Goal: Use online tool/utility

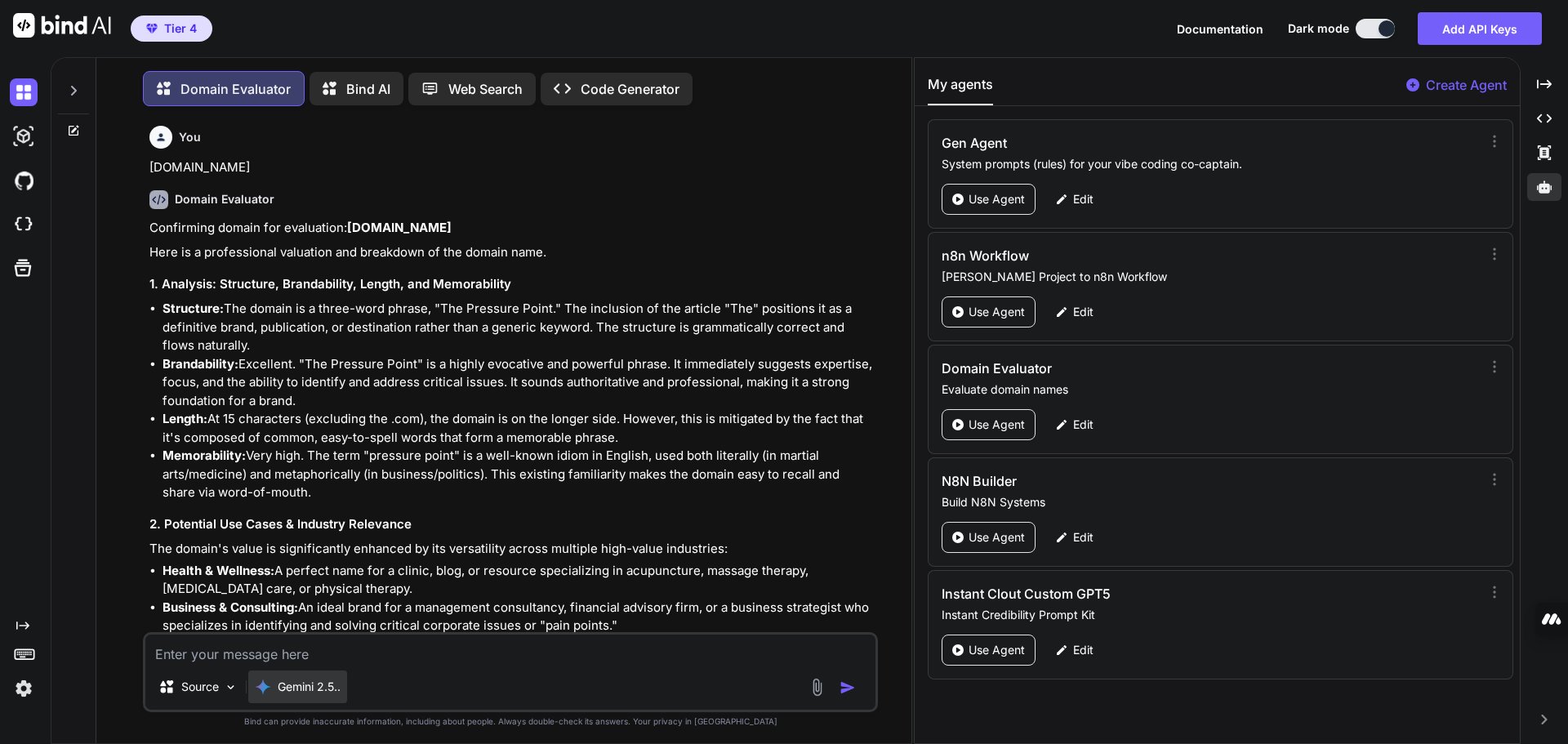
scroll to position [8908, 0]
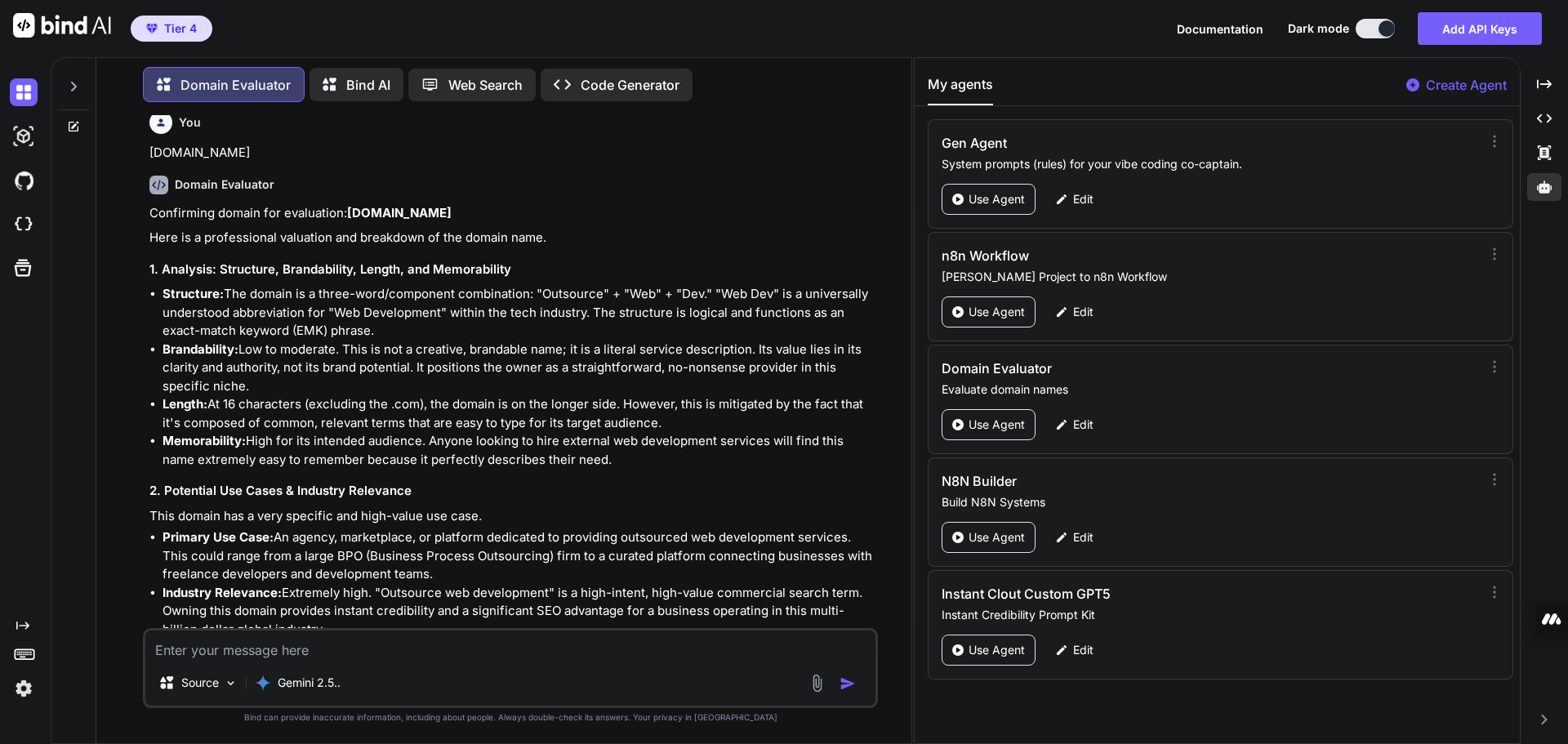
click at [290, 653] on textarea at bounding box center [510, 644] width 730 height 29
paste textarea "[DOMAIN_NAME]"
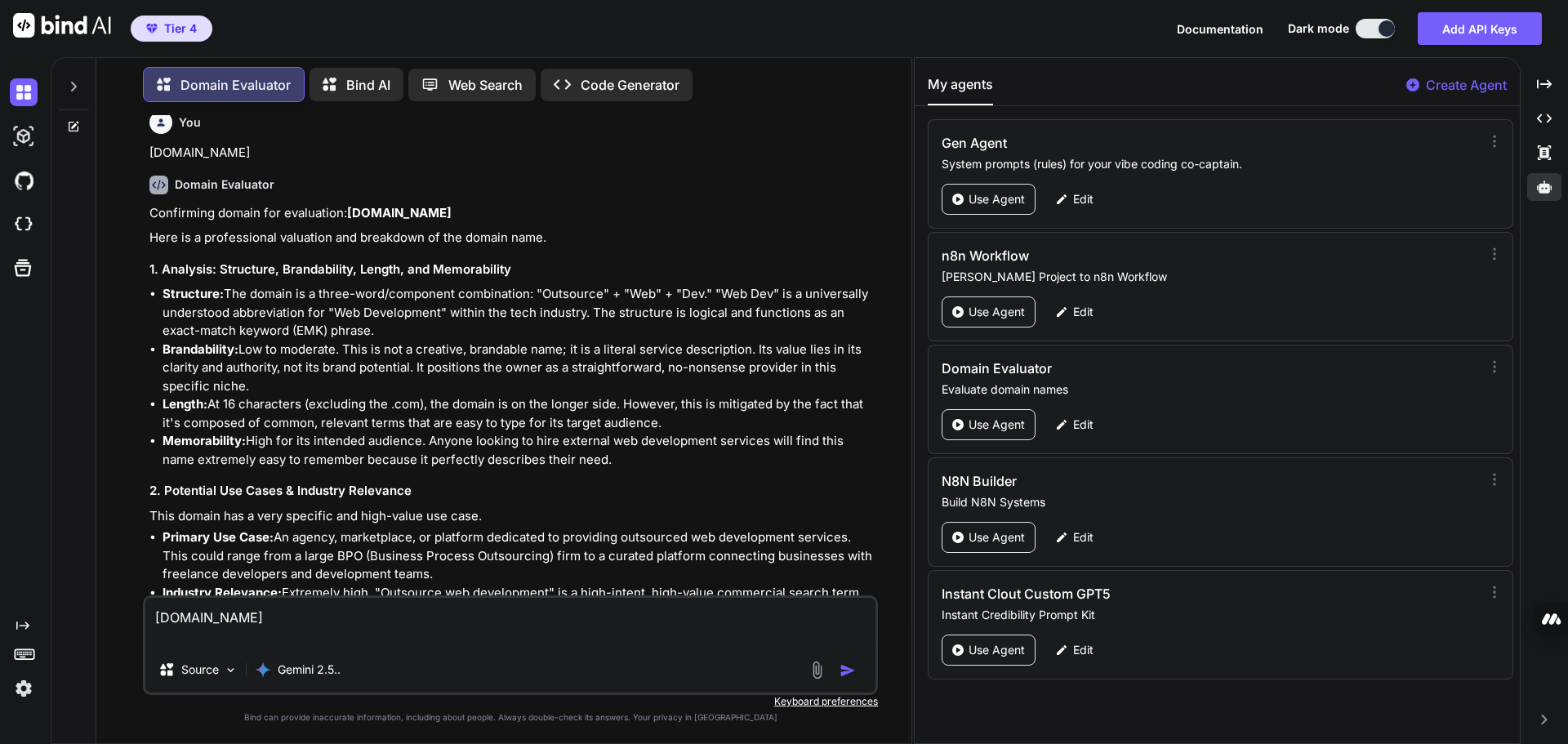
type textarea "[DOMAIN_NAME]"
click at [846, 673] on img "button" at bounding box center [847, 670] width 16 height 16
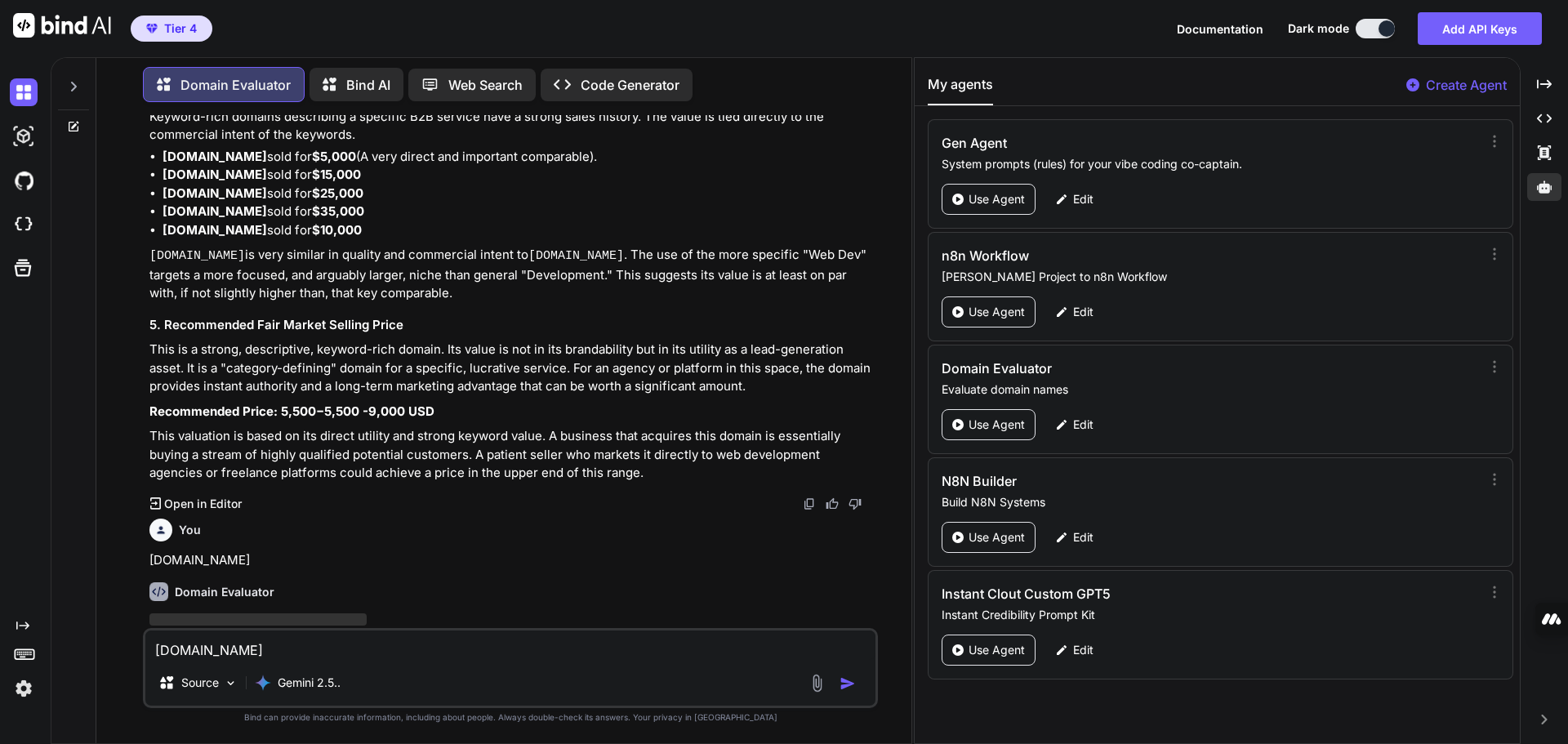
scroll to position [9571, 0]
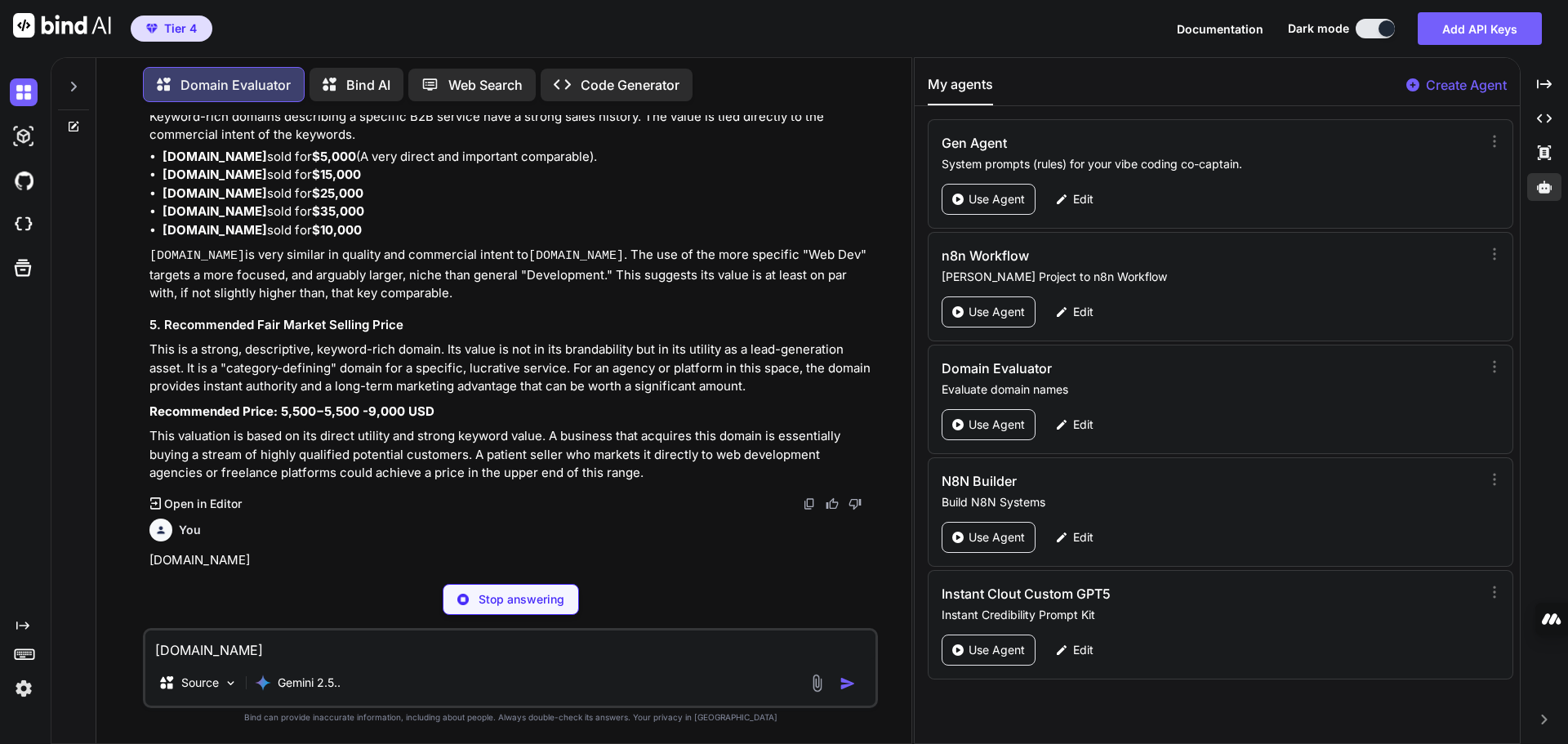
click at [741, 585] on div "Stop answering" at bounding box center [510, 599] width 736 height 31
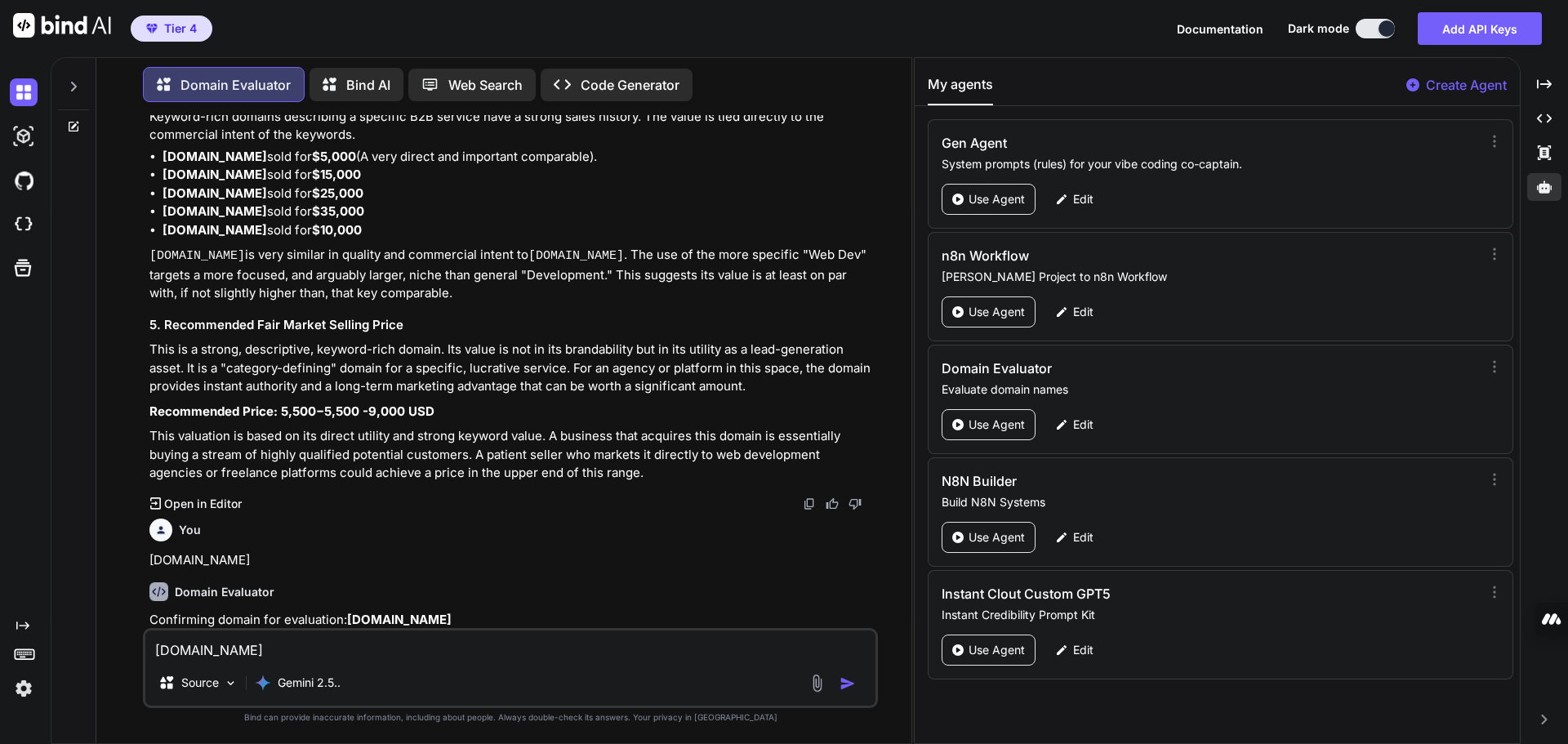
click at [645, 427] on p "This valuation is based on its direct utility and strong keyword value. A busin…" at bounding box center [512, 455] width 725 height 55
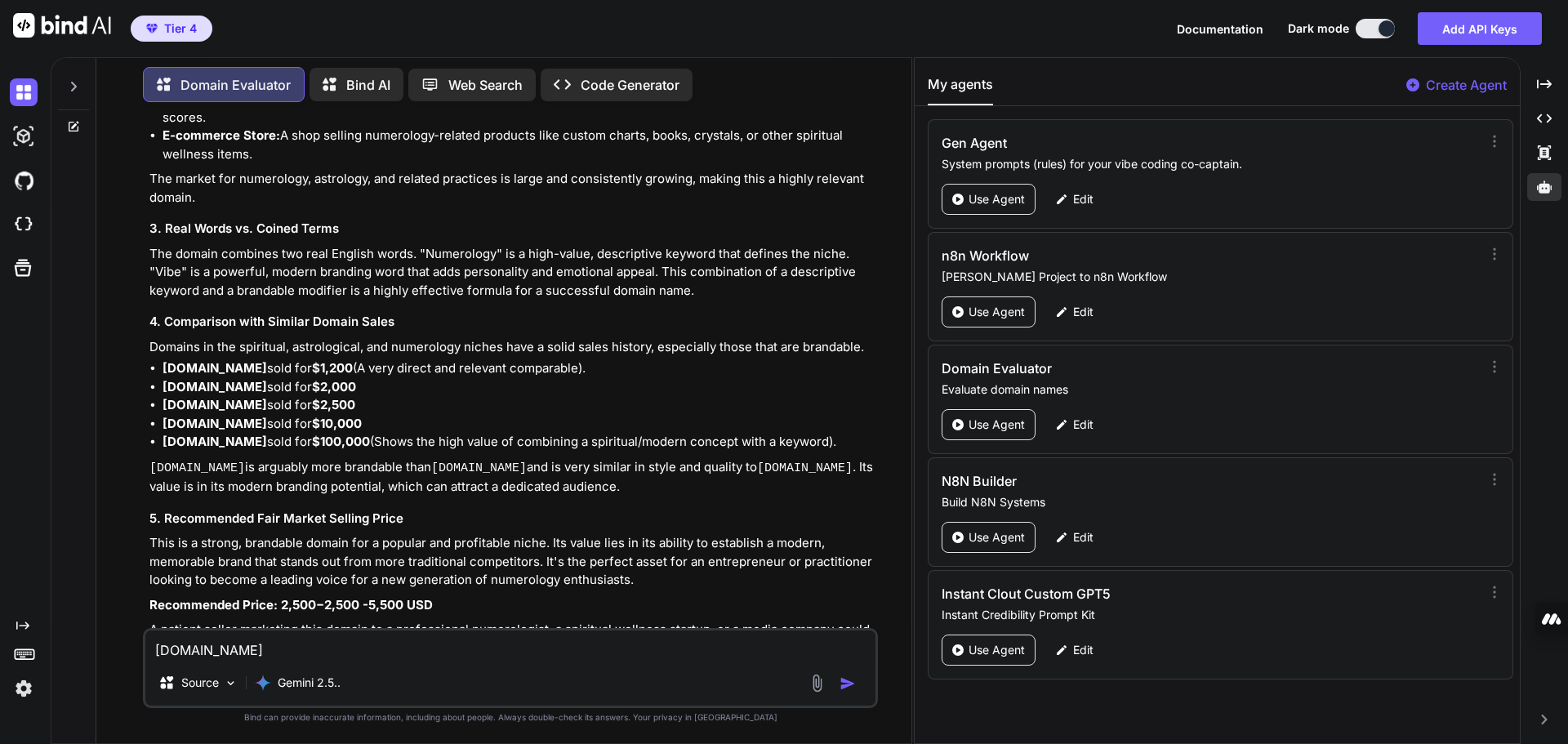
scroll to position [10472, 0]
click at [287, 645] on textarea "[DOMAIN_NAME]" at bounding box center [510, 644] width 730 height 29
paste textarea "[DOMAIN_NAME]"
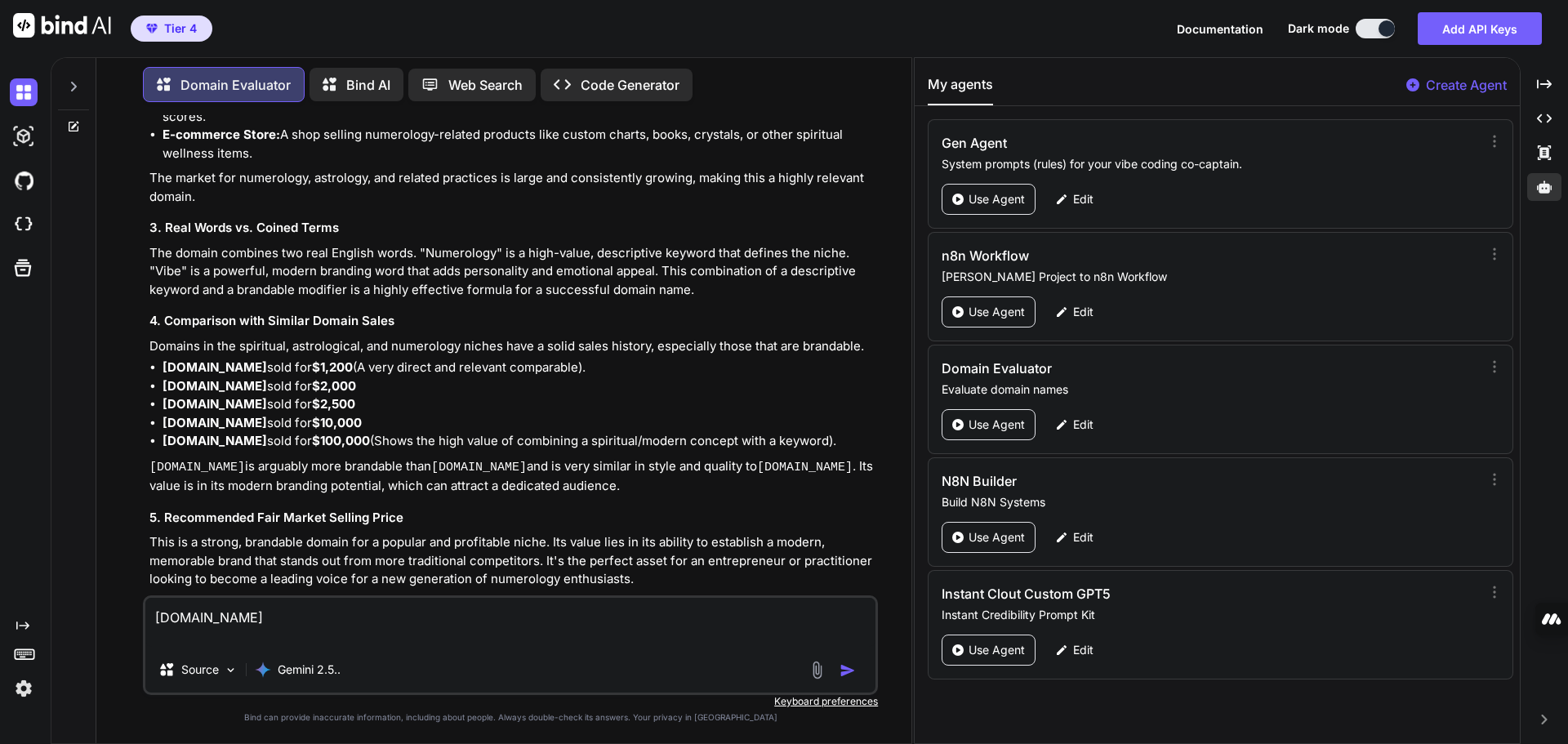
click at [218, 616] on textarea "[DOMAIN_NAME]" at bounding box center [510, 622] width 730 height 49
type textarea "[DOMAIN_NAME]"
click at [844, 668] on img "button" at bounding box center [847, 670] width 16 height 16
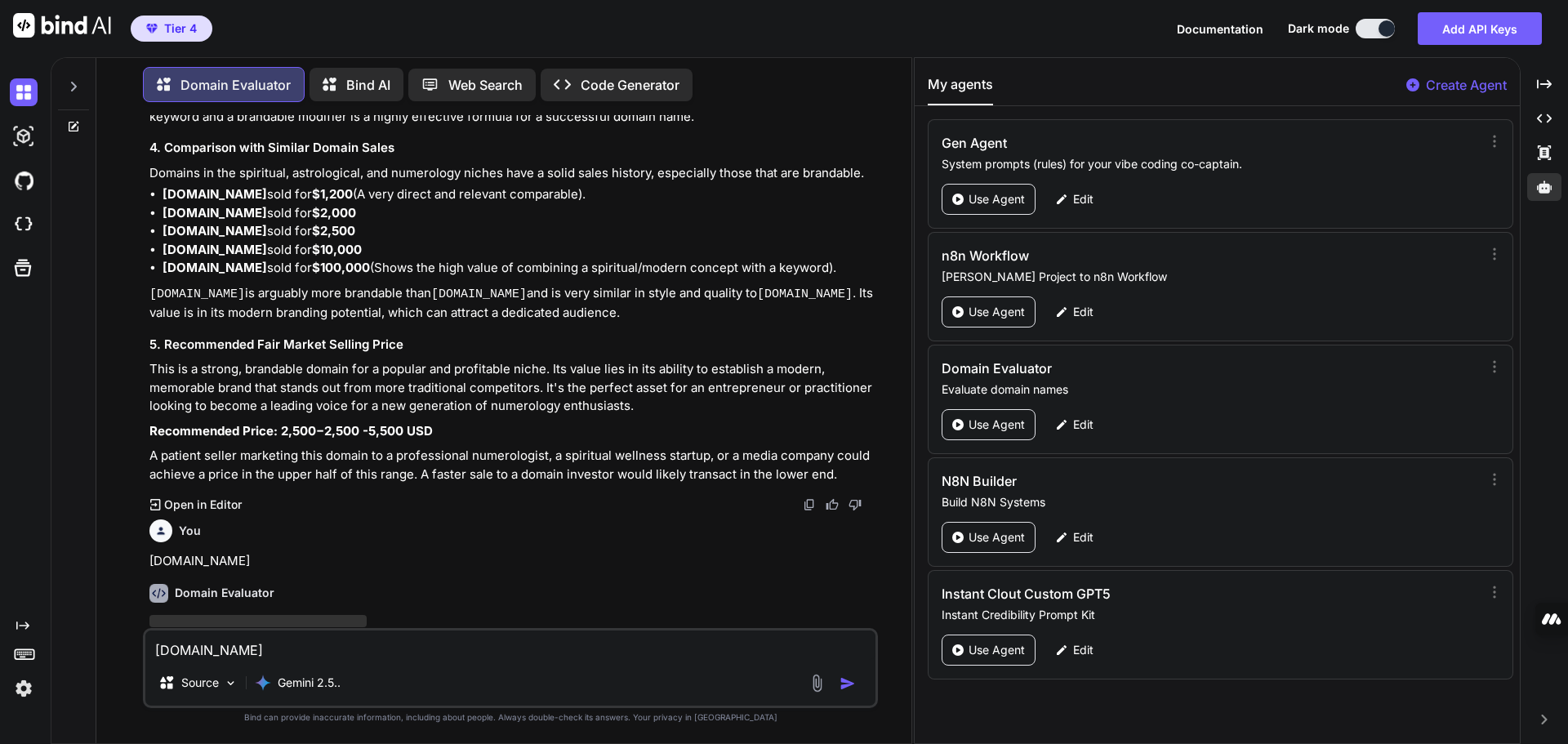
scroll to position [10646, 0]
click at [742, 637] on p "Here is a professional valuation and breakdown of the domain name." at bounding box center [512, 646] width 725 height 19
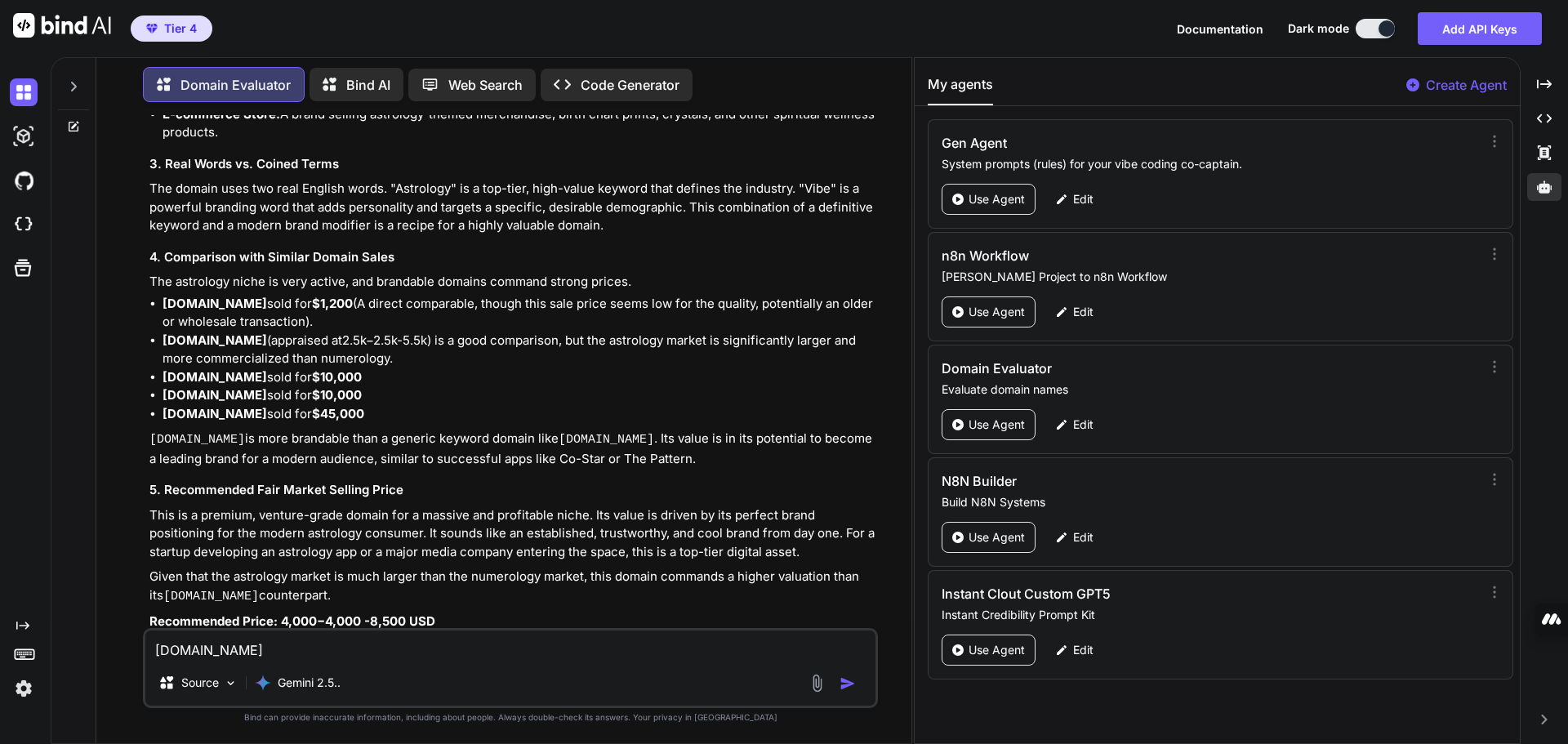
scroll to position [11602, 0]
